Goal: Check status: Check status

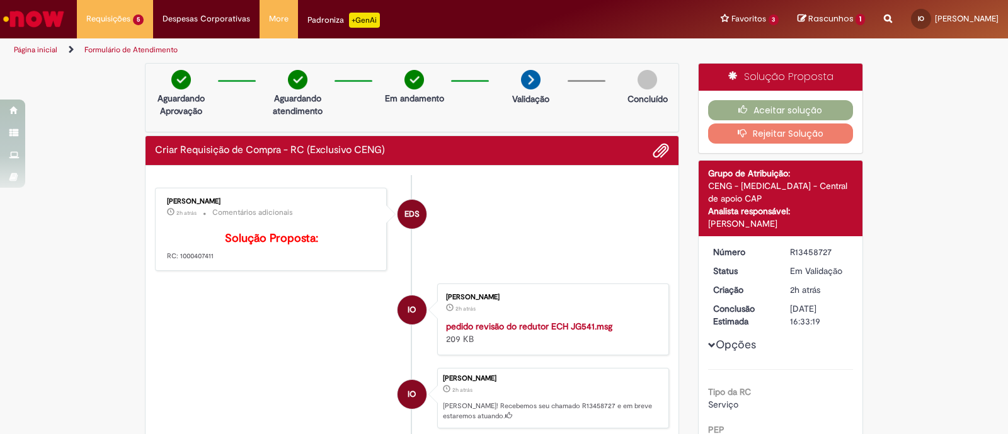
drag, startPoint x: 211, startPoint y: 210, endPoint x: 173, endPoint y: 283, distance: 82.5
click at [173, 268] on div "[PERSON_NAME] 2h atrás 2 horas atrás Comentários adicionais Solução Proposta: R…" at bounding box center [271, 229] width 224 height 76
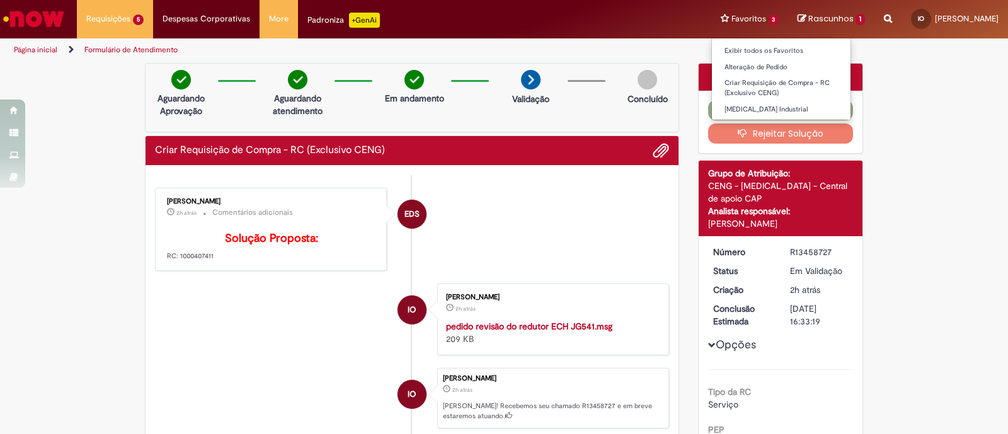
copy p "1000407411"
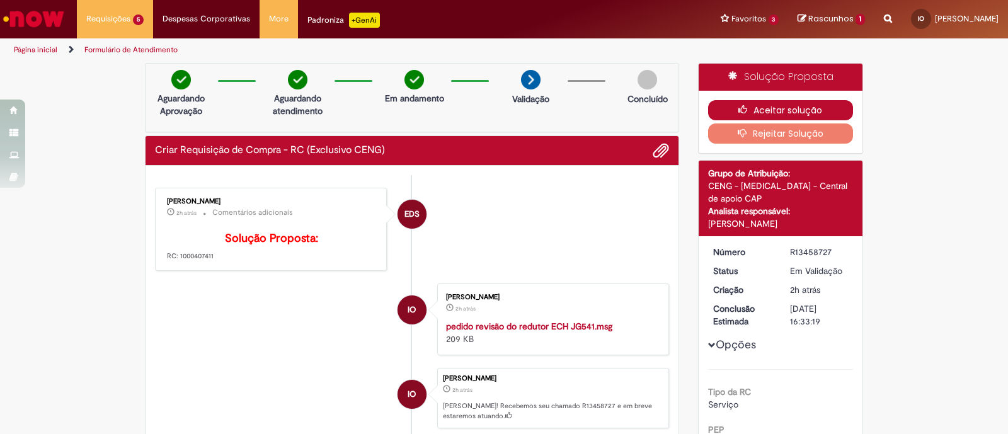
click at [811, 110] on button "Aceitar solução" at bounding box center [780, 110] width 145 height 20
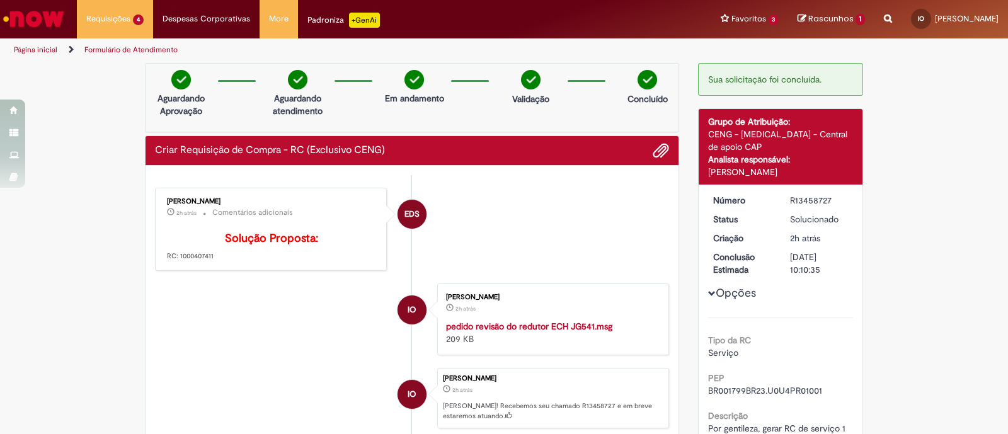
click at [143, 42] on li "Formulário de Atendimento" at bounding box center [131, 49] width 102 height 23
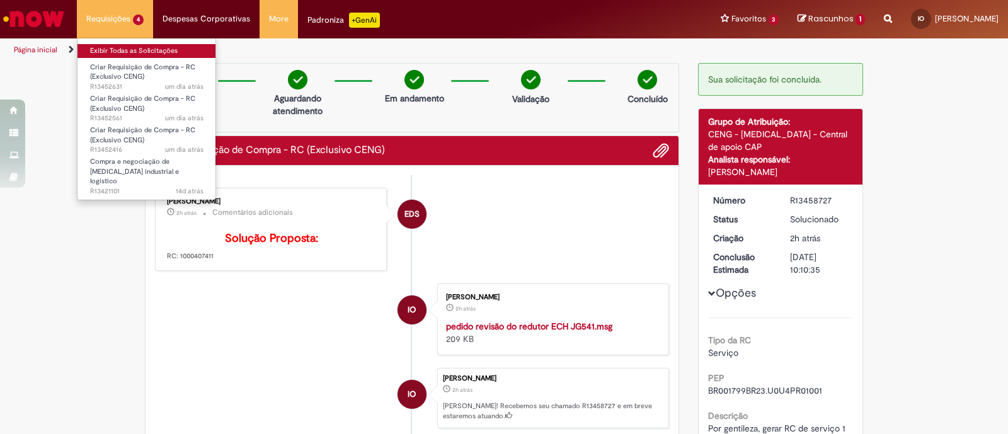
click at [131, 45] on link "Exibir Todas as Solicitações" at bounding box center [146, 51] width 139 height 14
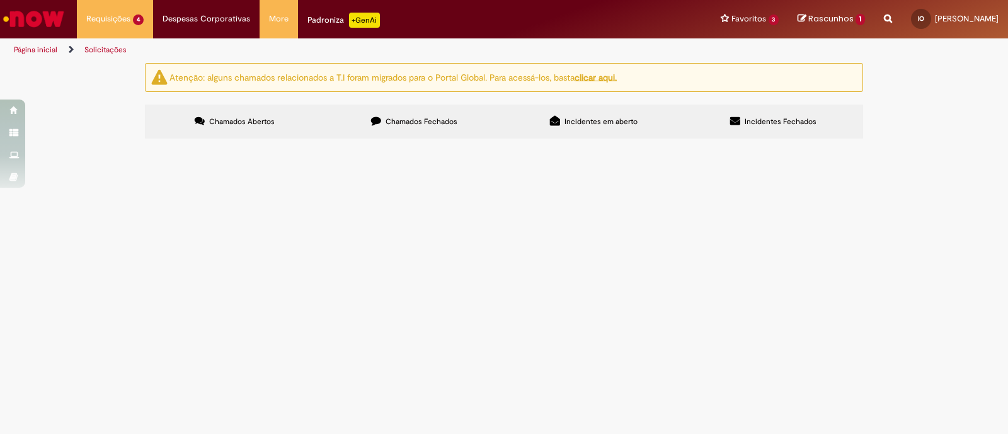
click at [900, 142] on div "Atenção: alguns chamados relacionados a T.I foram migrados para o Portal Global…" at bounding box center [504, 102] width 1008 height 79
click at [943, 142] on div "Atenção: alguns chamados relacionados a T.I foram migrados para o Portal Global…" at bounding box center [504, 102] width 1008 height 79
